Goal: Task Accomplishment & Management: Complete application form

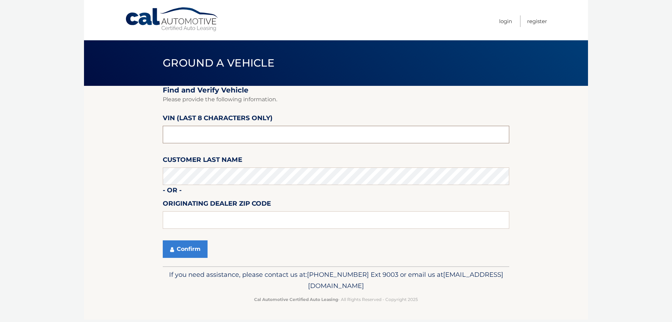
click at [199, 135] on input "text" at bounding box center [336, 135] width 347 height 18
click at [210, 133] on input "text" at bounding box center [336, 135] width 347 height 18
type input "NL161277"
type input "15146"
click at [178, 248] on button "Confirm" at bounding box center [185, 249] width 45 height 18
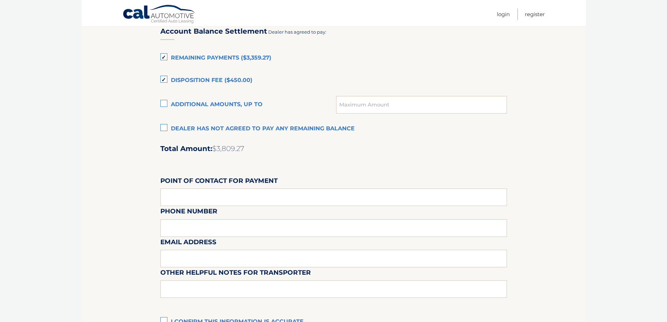
scroll to position [584, 0]
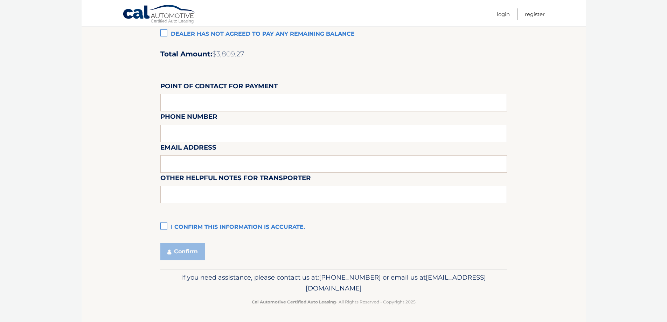
click at [164, 226] on label "I confirm this information is accurate." at bounding box center [333, 227] width 347 height 14
click at [0, 0] on input "I confirm this information is accurate." at bounding box center [0, 0] width 0 height 0
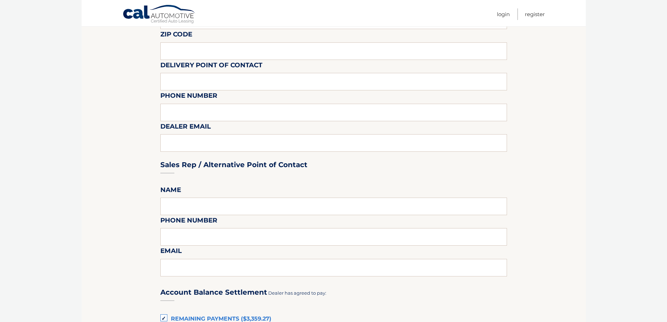
scroll to position [0, 0]
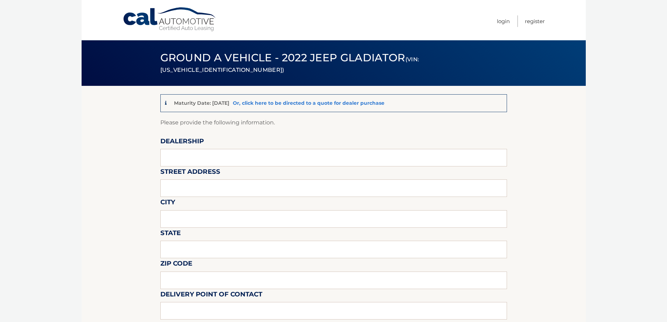
click at [318, 102] on link "Or, click here to be directed to a quote for dealer purchase" at bounding box center [309, 103] width 152 height 6
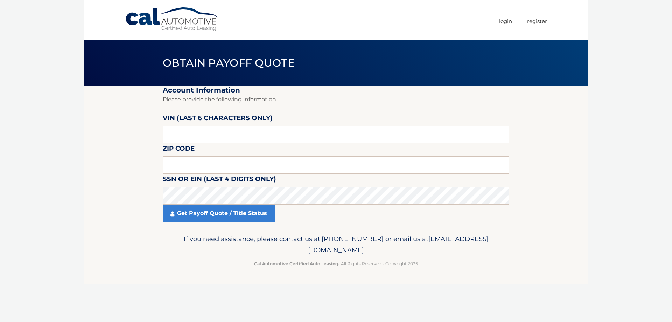
click at [219, 140] on input "text" at bounding box center [336, 135] width 347 height 18
type input "161277"
click at [433, 164] on input "text" at bounding box center [336, 165] width 347 height 18
type input "15642"
click at [377, 204] on div "Get Payoff Quote / Title Status" at bounding box center [336, 213] width 347 height 18
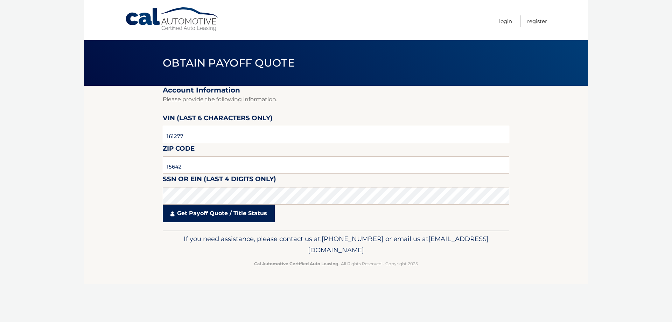
click at [217, 220] on link "Get Payoff Quote / Title Status" at bounding box center [219, 213] width 112 height 18
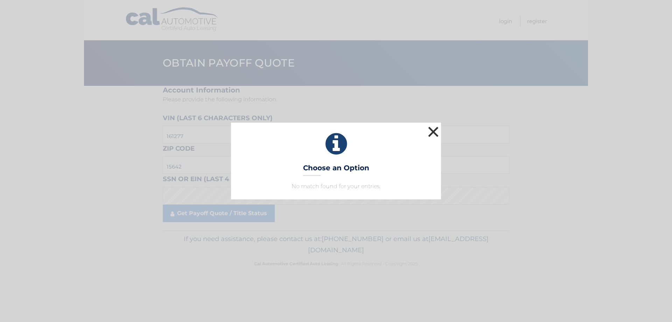
click at [433, 128] on button "×" at bounding box center [433, 132] width 14 height 14
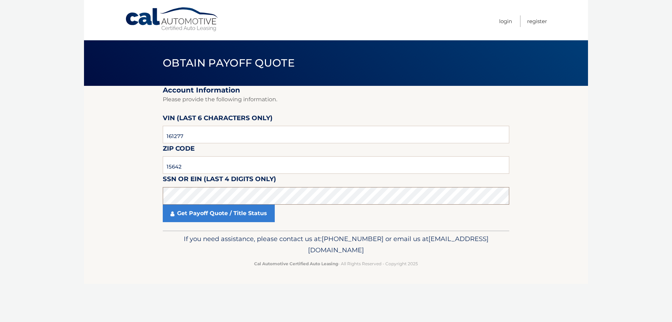
click at [146, 199] on section "Account Information Please provide the following information. VIN (last 6 chara…" at bounding box center [336, 158] width 504 height 145
click at [238, 215] on link "Get Payoff Quote / Title Status" at bounding box center [219, 213] width 112 height 18
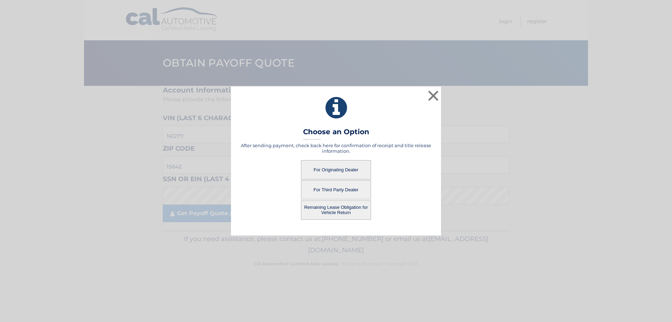
click at [358, 171] on button "For Originating Dealer" at bounding box center [336, 169] width 70 height 19
click at [324, 169] on button "For Originating Dealer" at bounding box center [336, 169] width 70 height 19
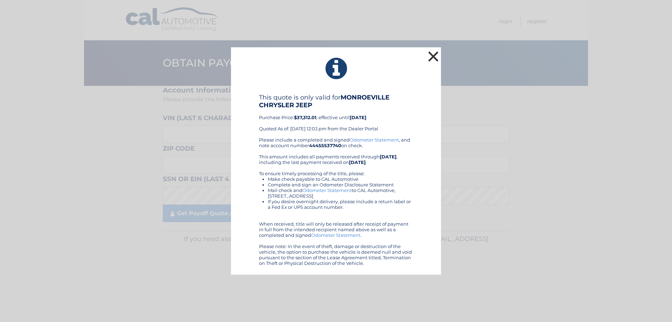
click at [433, 56] on button "×" at bounding box center [433, 56] width 14 height 14
